Goal: Information Seeking & Learning: Learn about a topic

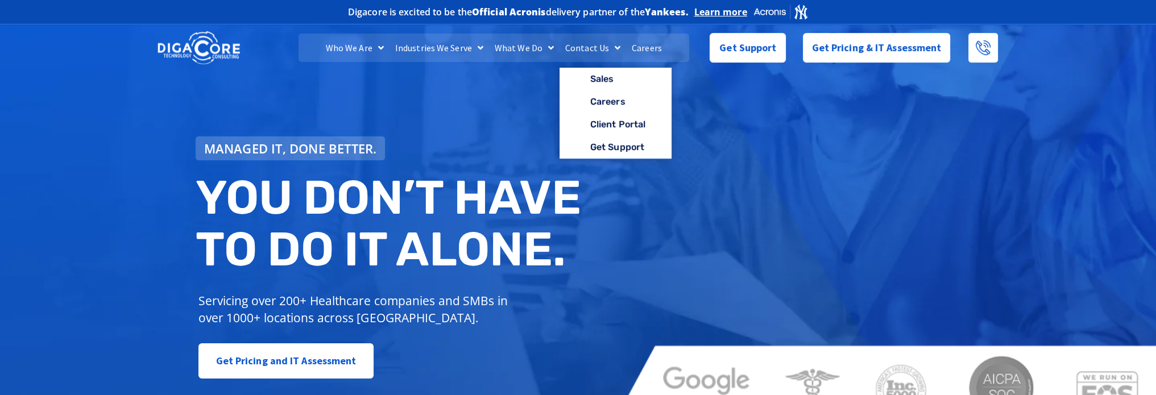
click at [654, 45] on link "Careers" at bounding box center [647, 48] width 42 height 28
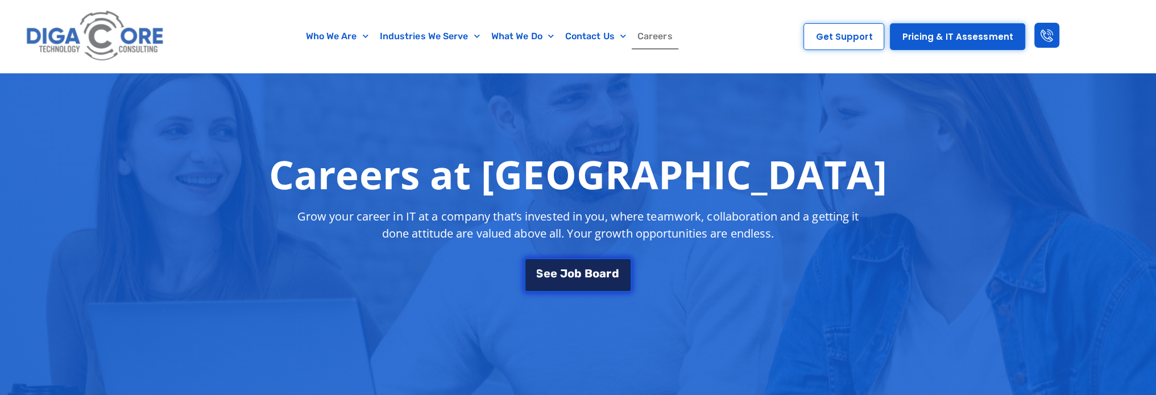
click at [589, 266] on link "S e e J o b B o a r d" at bounding box center [577, 275] width 107 height 34
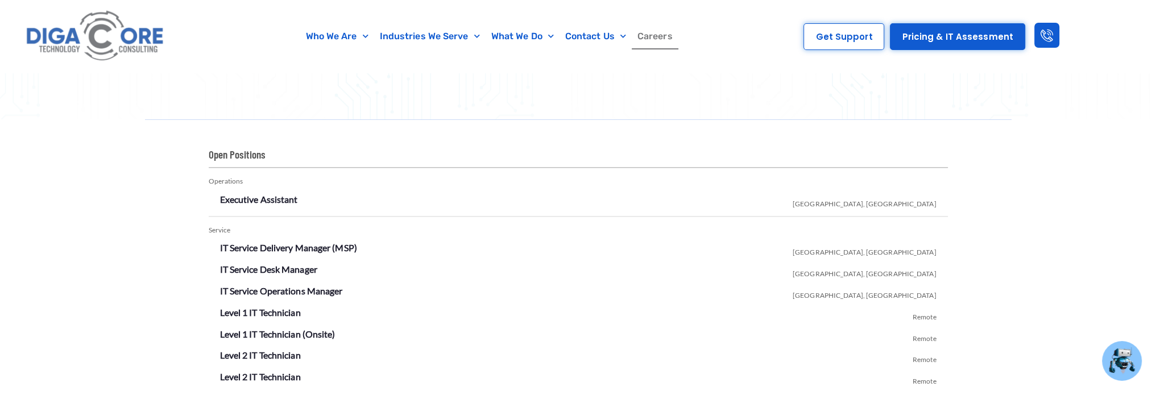
scroll to position [1892, 0]
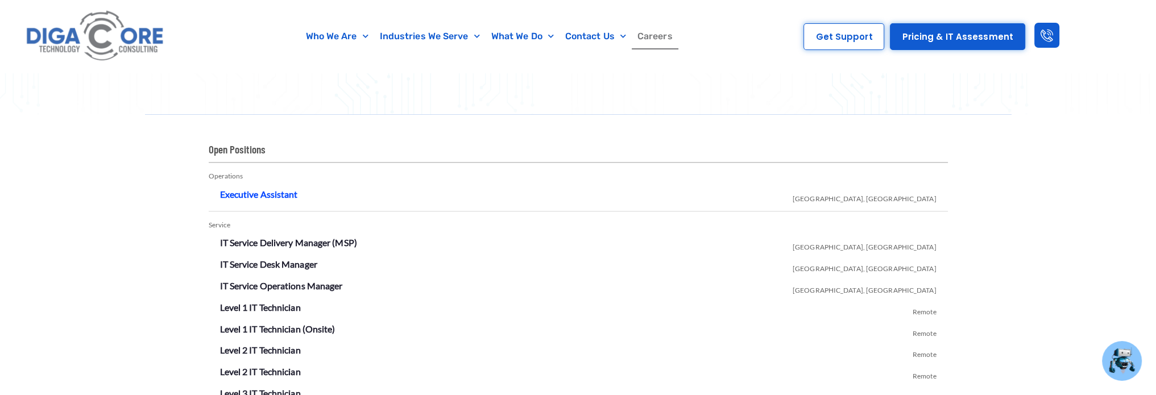
click at [281, 193] on link "Executive Assistant" at bounding box center [259, 194] width 78 height 11
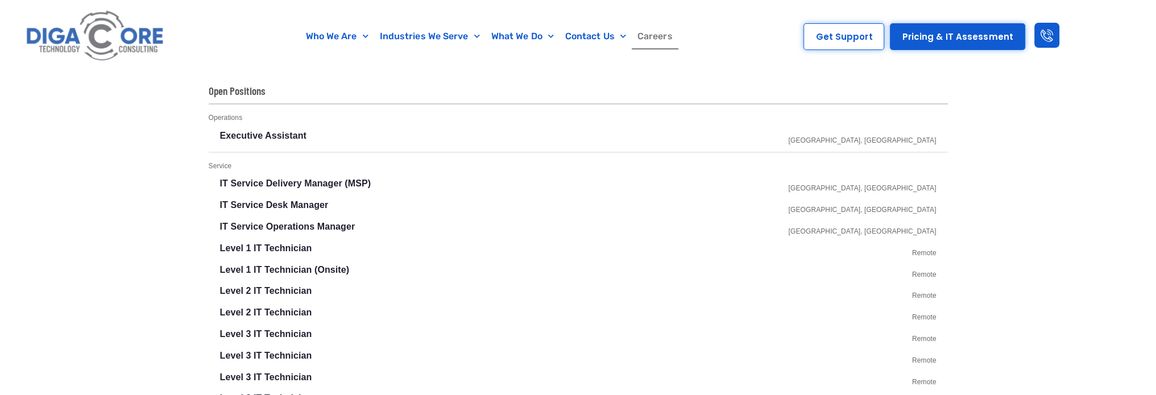
scroll to position [1948, 0]
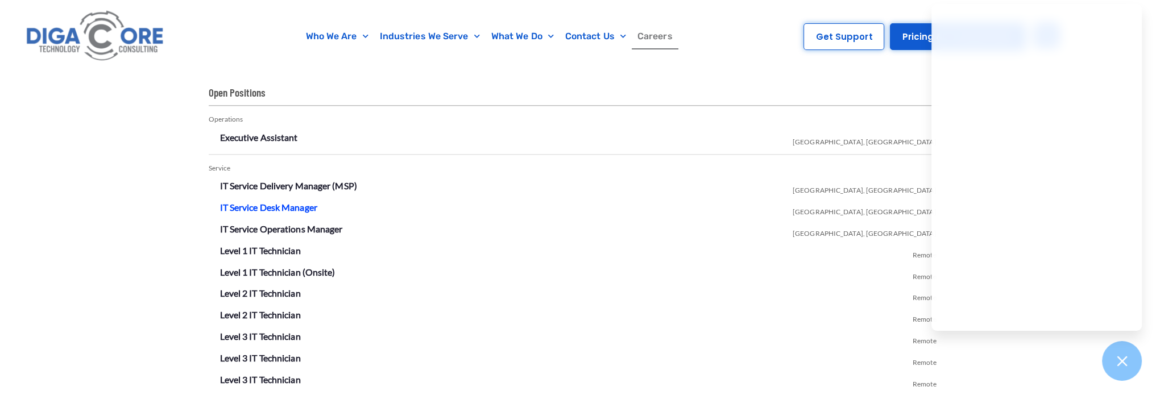
click at [269, 206] on link "IT Service Desk Manager" at bounding box center [268, 207] width 97 height 11
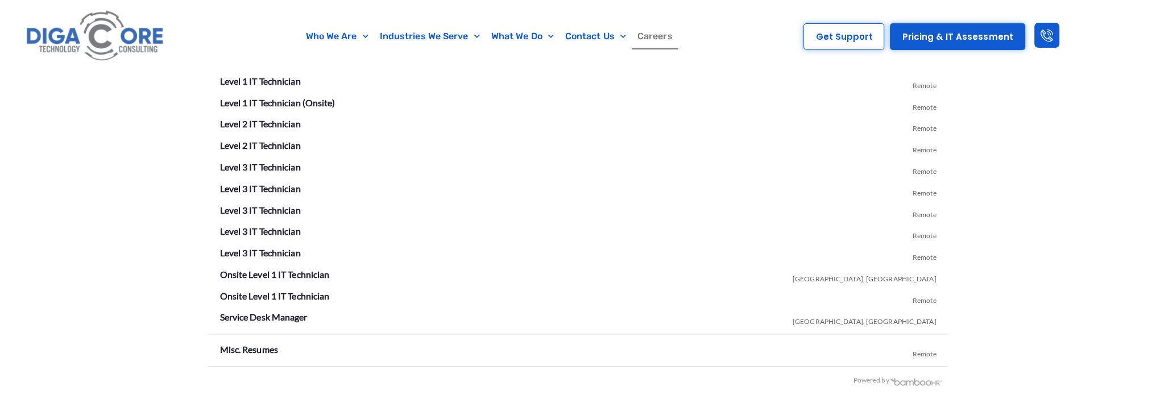
scroll to position [2119, 0]
click at [249, 270] on link "Onsite Level 1 IT Technician" at bounding box center [275, 273] width 110 height 11
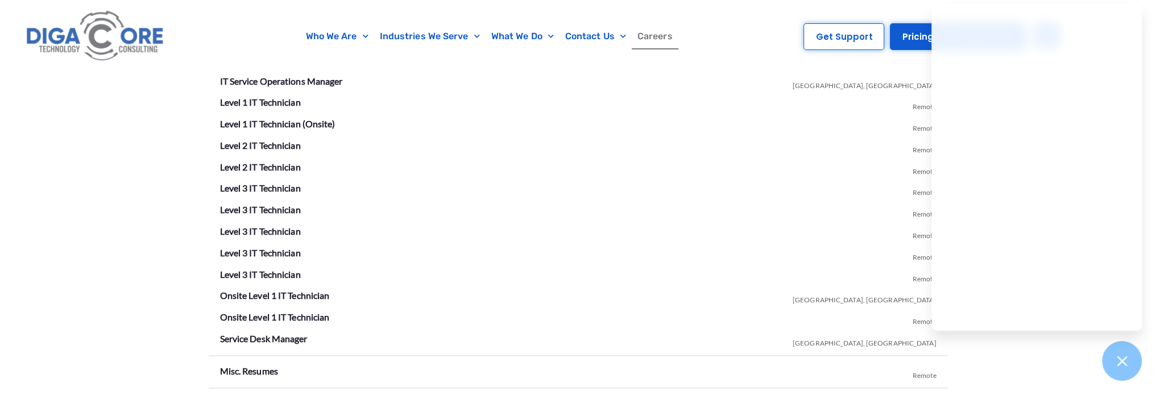
scroll to position [2113, 0]
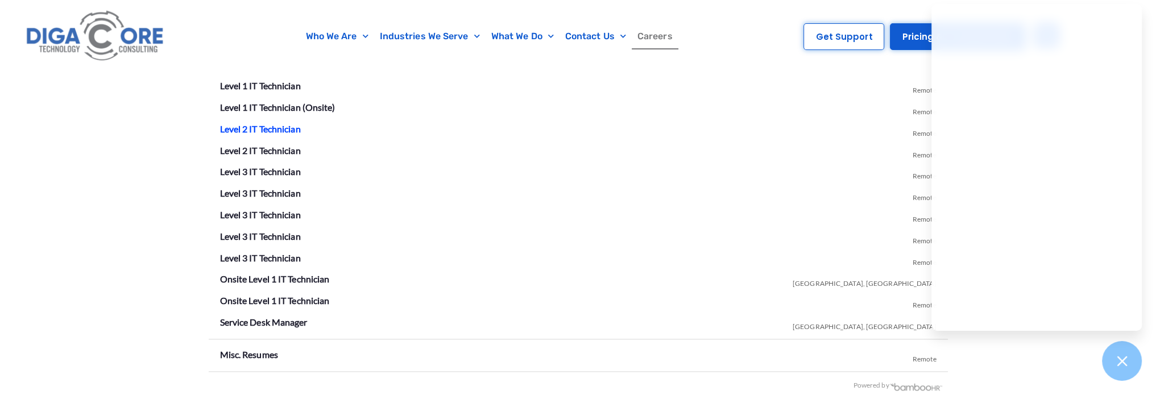
click at [289, 125] on link "Level 2 IT Technician" at bounding box center [260, 128] width 81 height 11
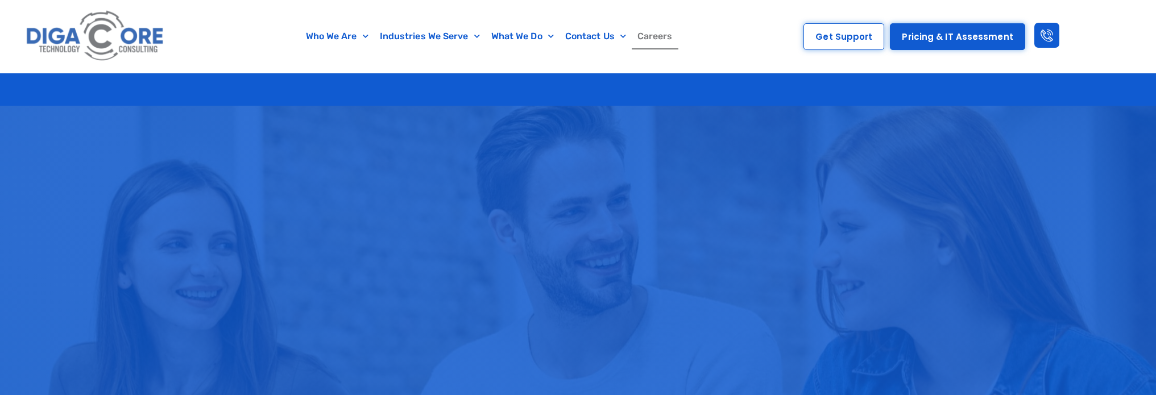
scroll to position [2113, 0]
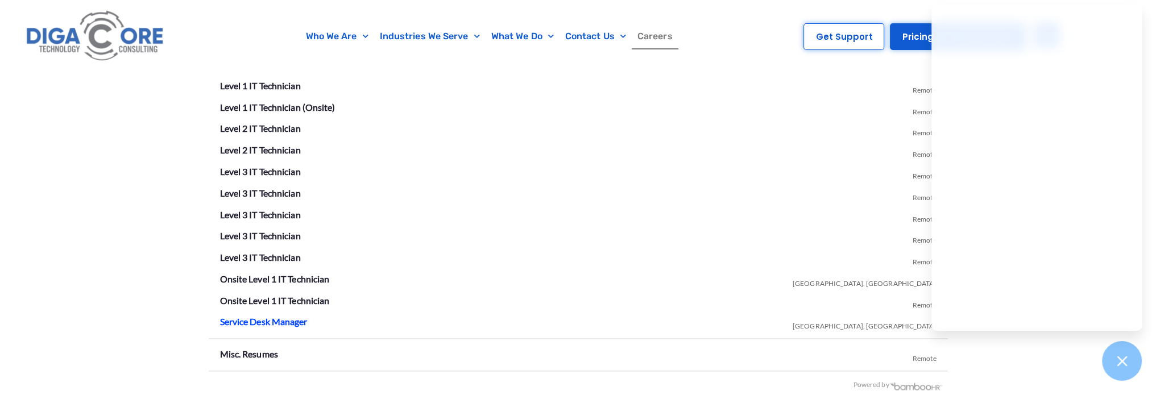
click at [298, 322] on link "Service Desk Manager" at bounding box center [264, 321] width 88 height 11
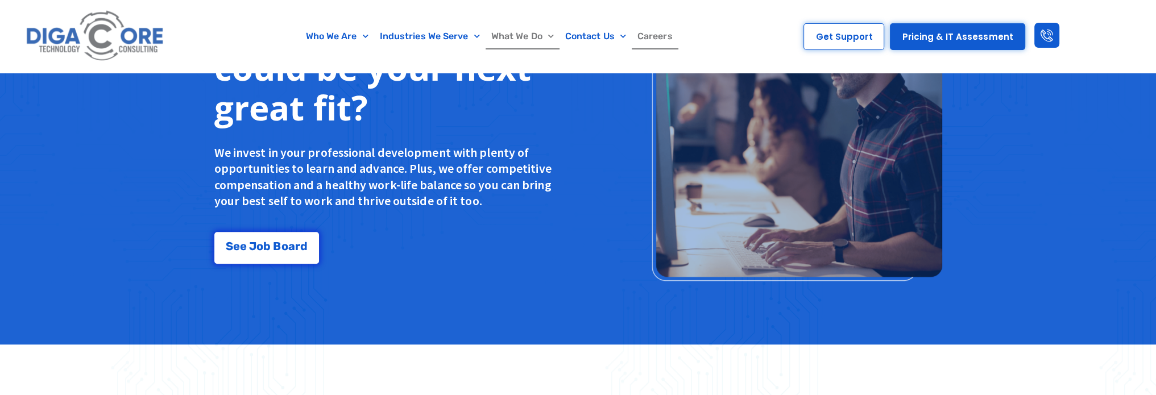
scroll to position [919, 0]
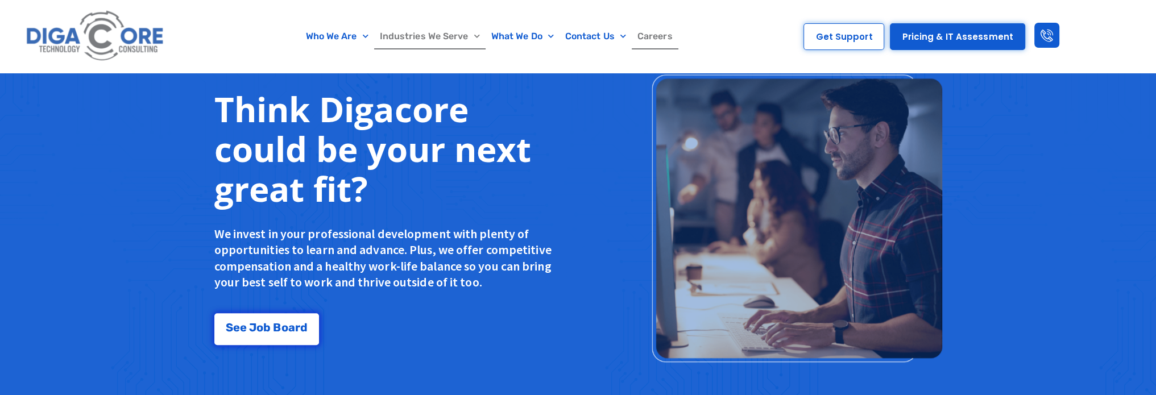
click at [477, 34] on span "Menu" at bounding box center [473, 36] width 11 height 18
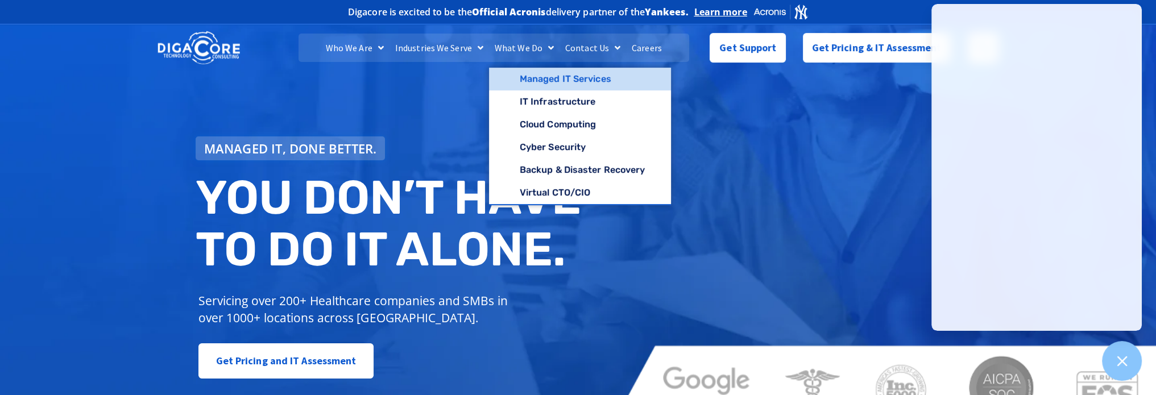
click at [570, 83] on link "Managed IT Services" at bounding box center [580, 79] width 182 height 23
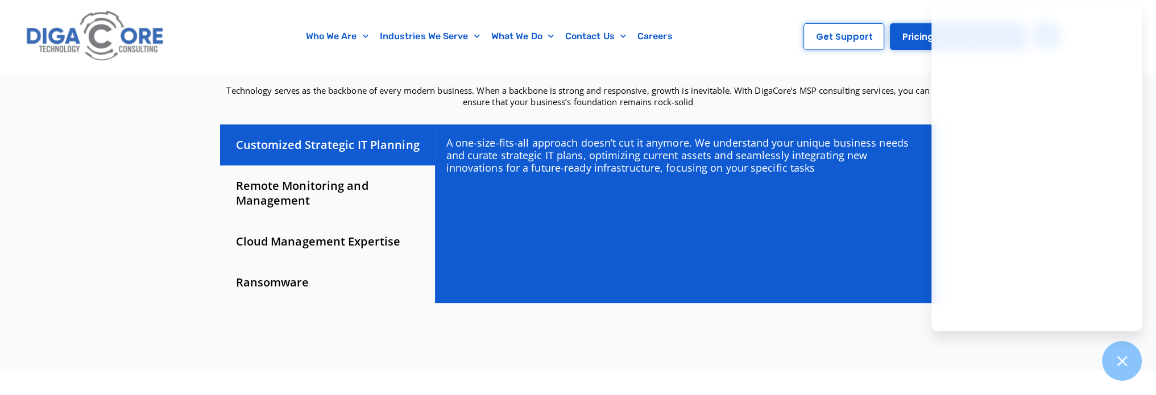
scroll to position [341, 0]
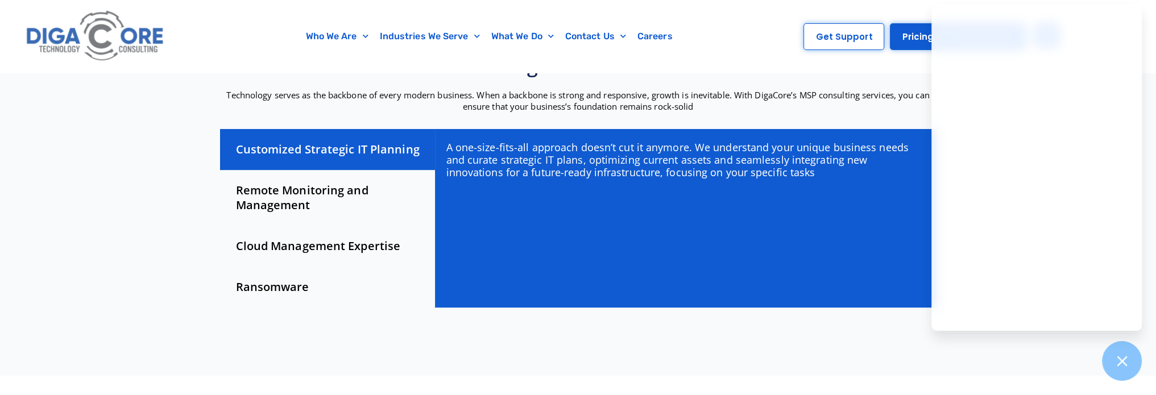
click at [305, 197] on div "Remote Monitoring and Management" at bounding box center [327, 198] width 215 height 56
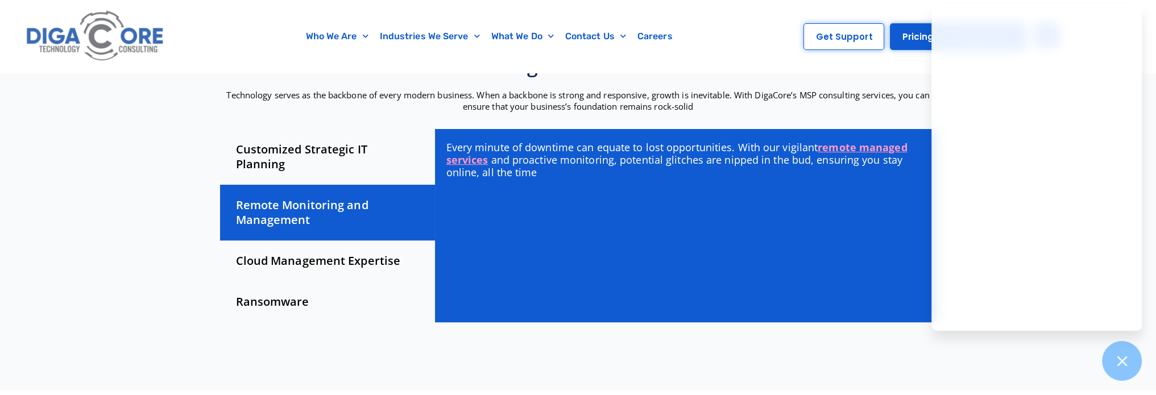
click at [305, 251] on div "Cloud Management Expertise" at bounding box center [327, 260] width 215 height 41
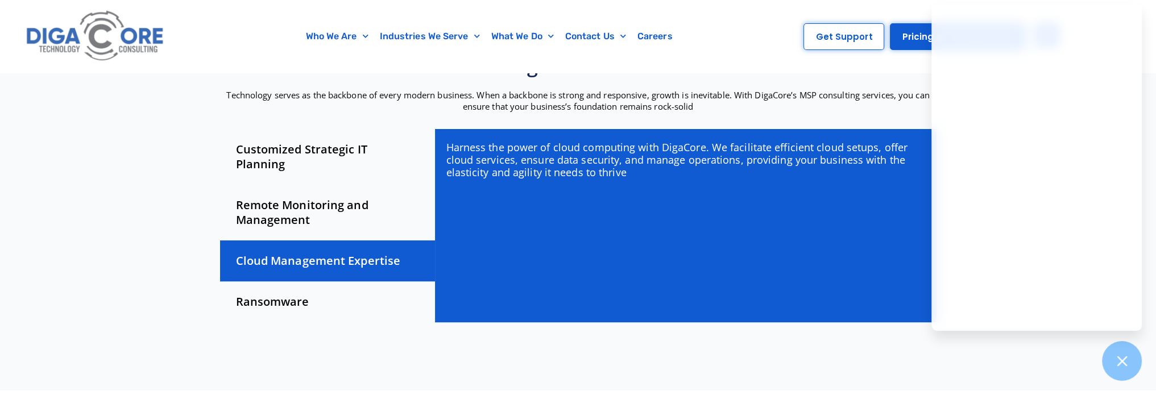
click at [289, 293] on div "Ransomware" at bounding box center [327, 301] width 215 height 41
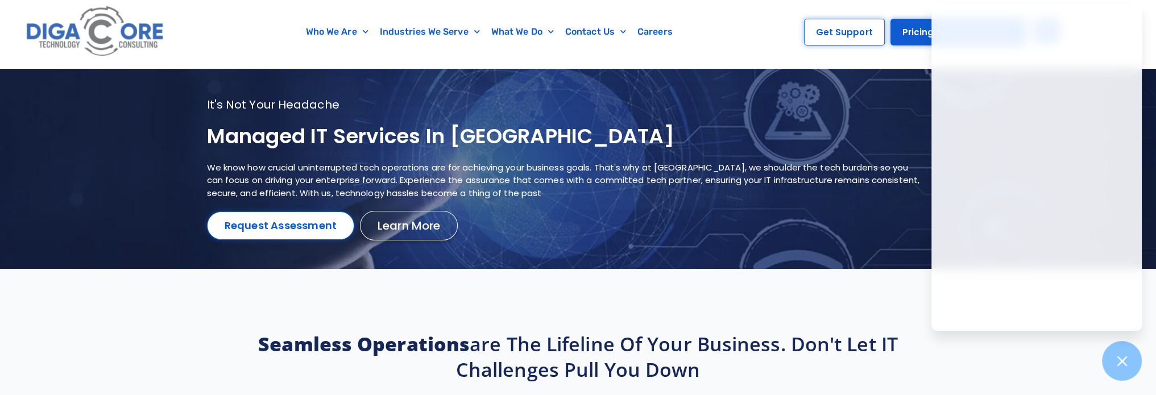
scroll to position [0, 0]
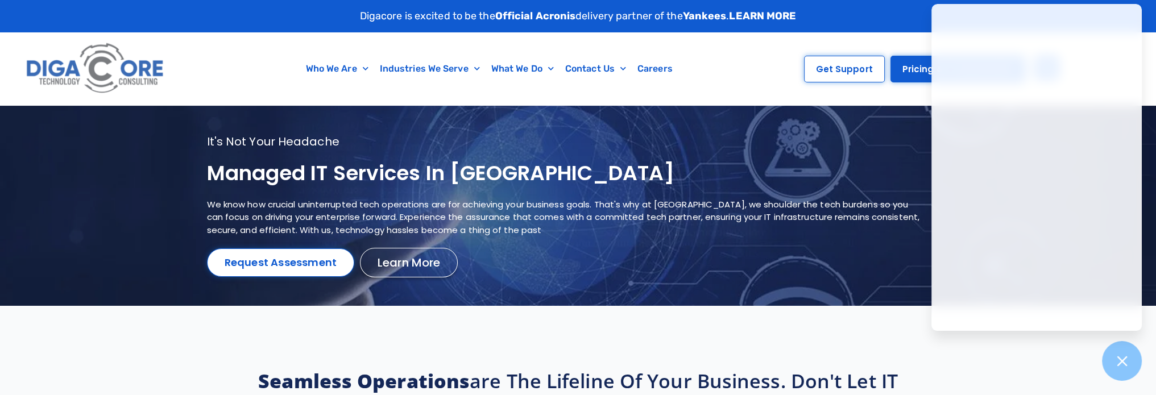
click at [884, 10] on div "Digacore is excited to be the Official Acronis delivery partner of the Yankees …" at bounding box center [578, 16] width 739 height 32
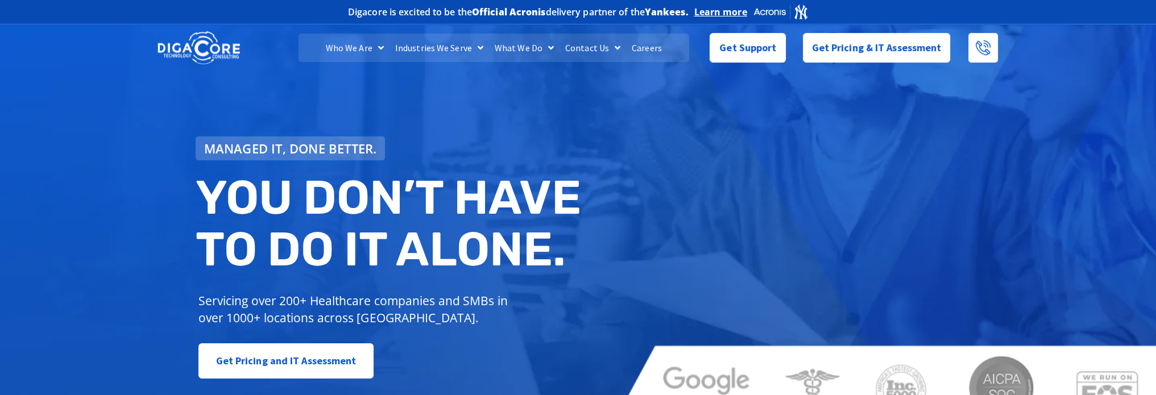
click at [652, 44] on link "Careers" at bounding box center [647, 48] width 42 height 28
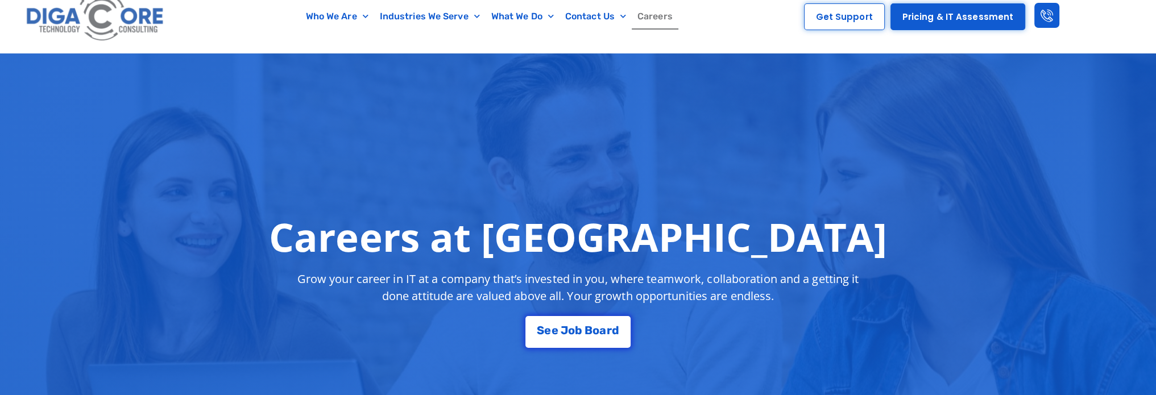
scroll to position [227, 0]
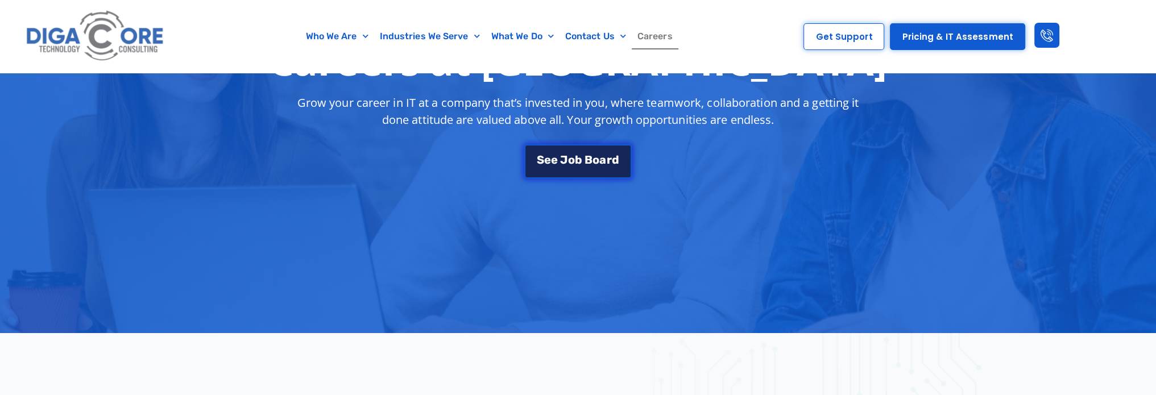
click at [586, 155] on span "B" at bounding box center [588, 159] width 8 height 11
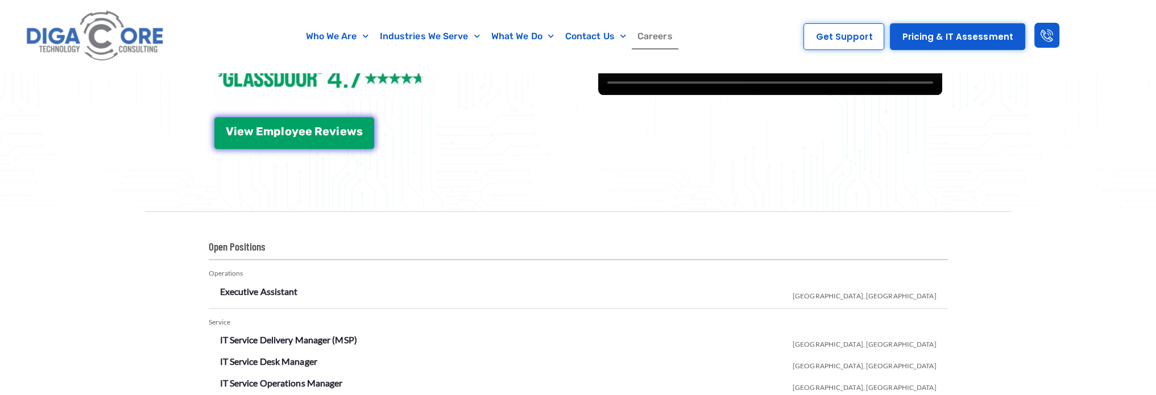
scroll to position [1664, 0]
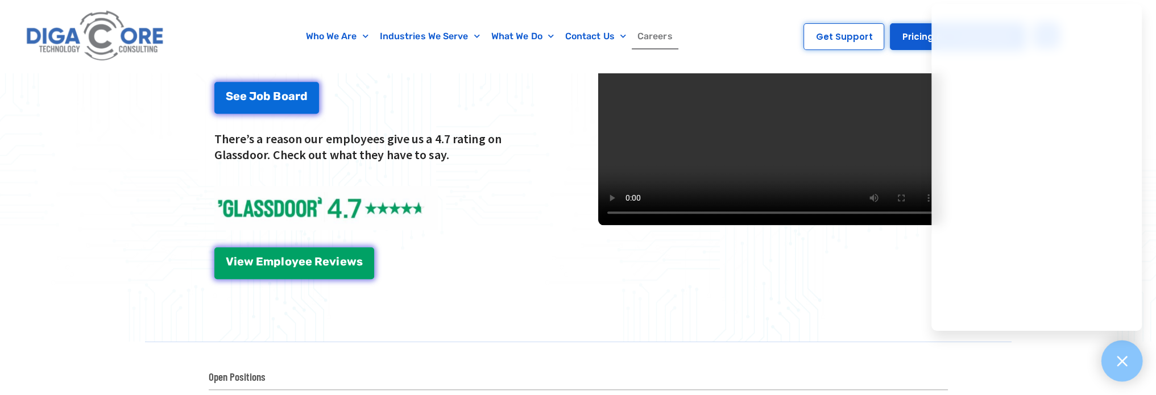
click at [1114, 357] on icon at bounding box center [1121, 361] width 15 height 15
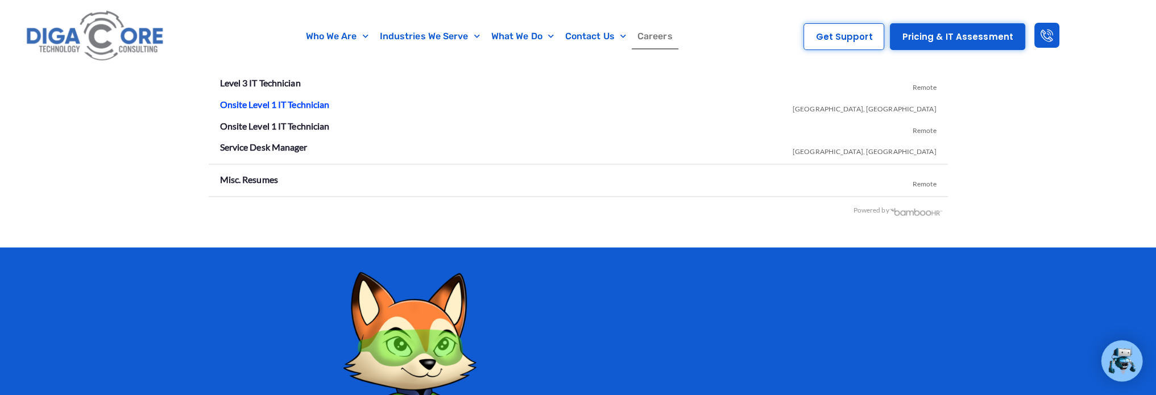
scroll to position [2289, 0]
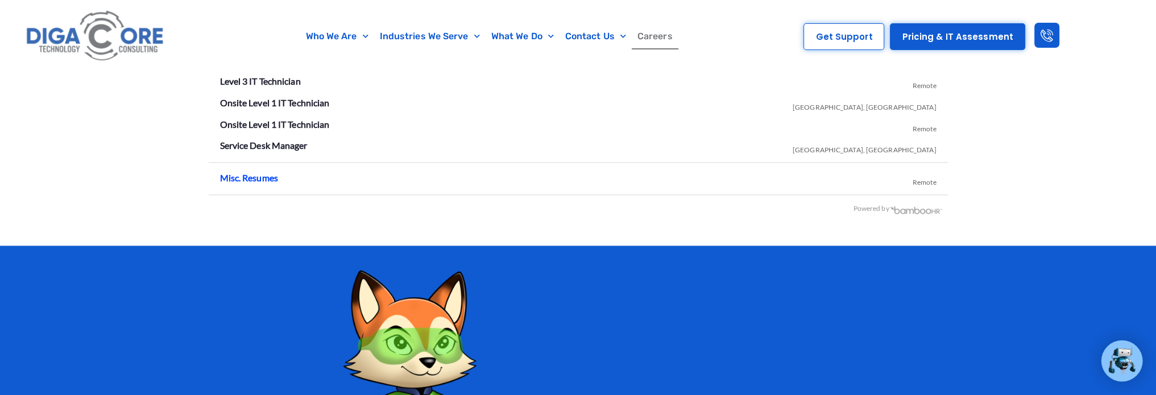
click at [264, 175] on link "Misc. Resumes" at bounding box center [249, 177] width 58 height 11
